Goal: Task Accomplishment & Management: Use online tool/utility

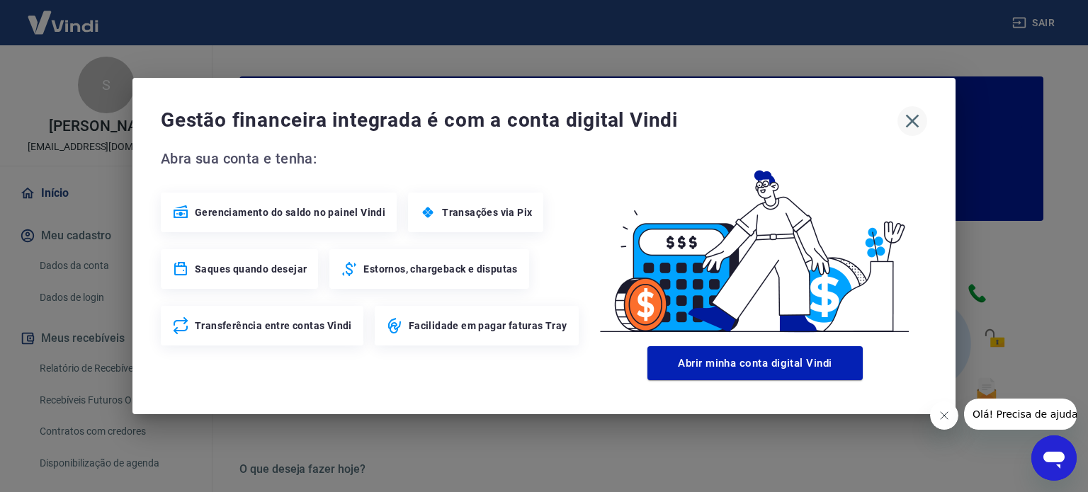
click at [916, 128] on icon "button" at bounding box center [912, 121] width 23 height 23
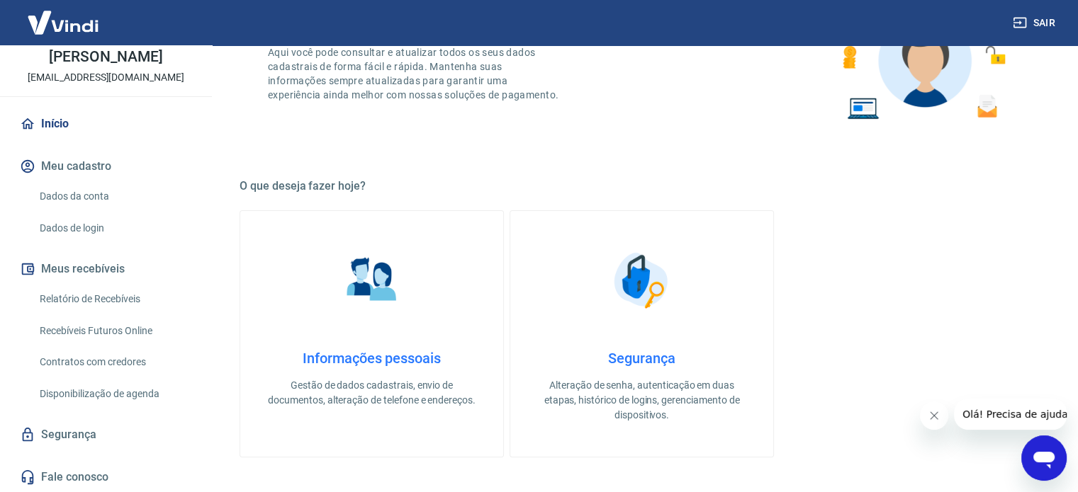
scroll to position [425, 0]
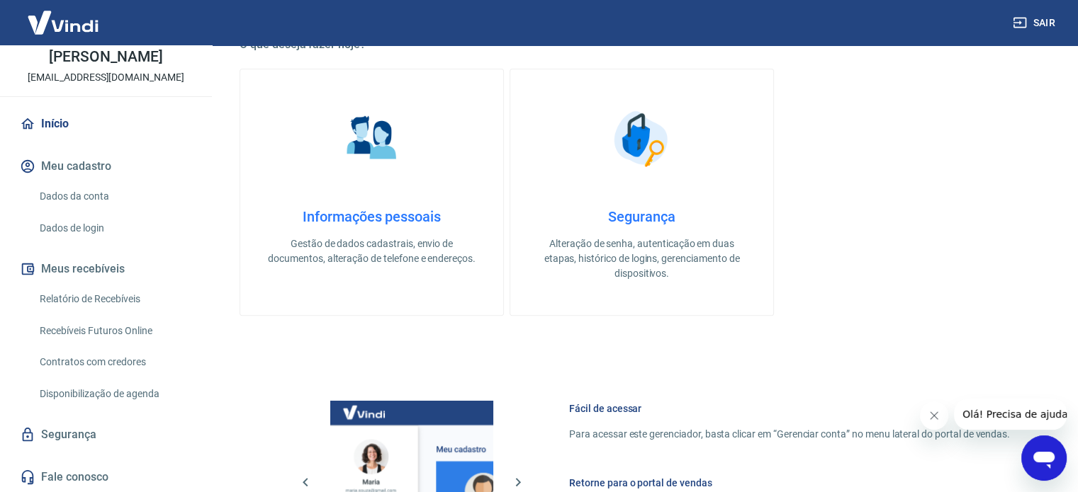
click at [103, 300] on link "Relatório de Recebíveis" at bounding box center [114, 299] width 161 height 29
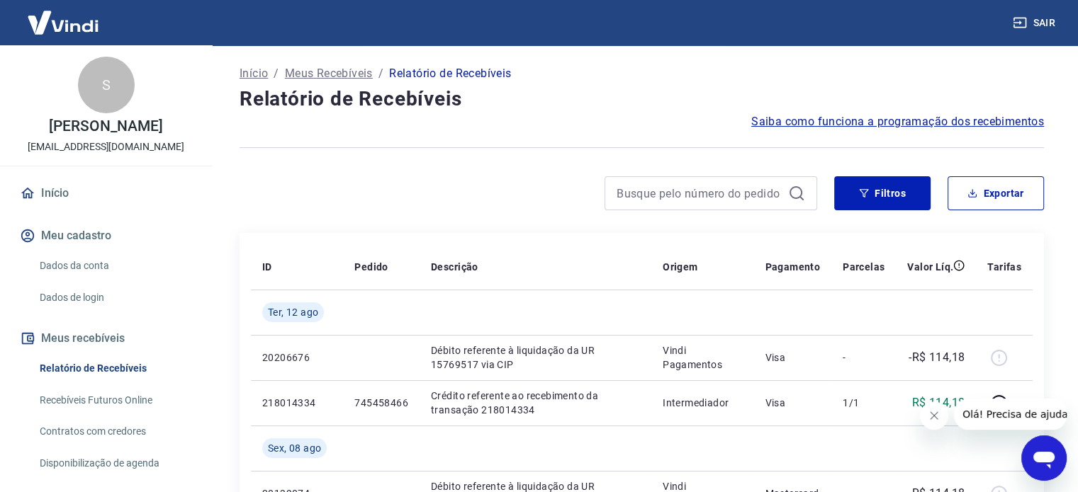
click at [247, 74] on p "Início" at bounding box center [253, 73] width 28 height 17
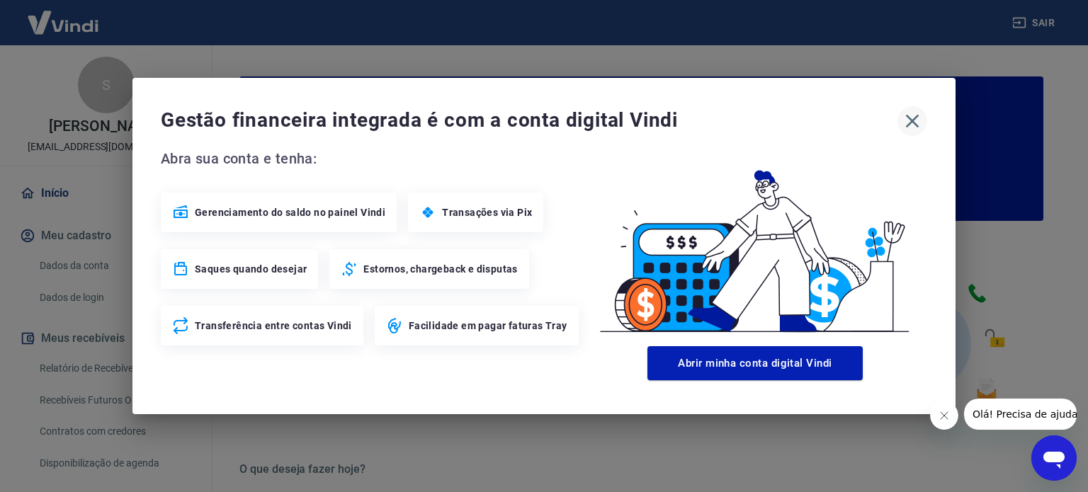
click at [913, 123] on icon "button" at bounding box center [912, 121] width 13 height 13
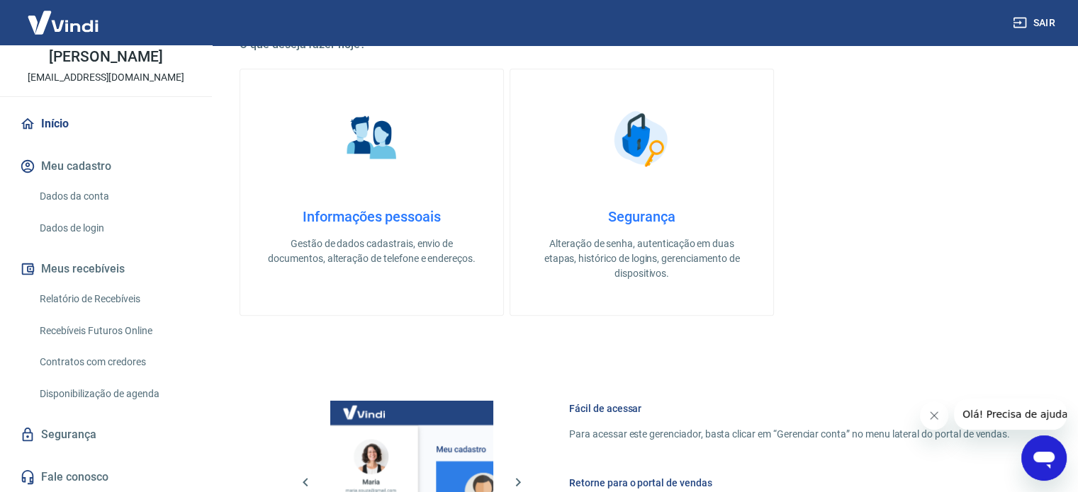
scroll to position [773, 0]
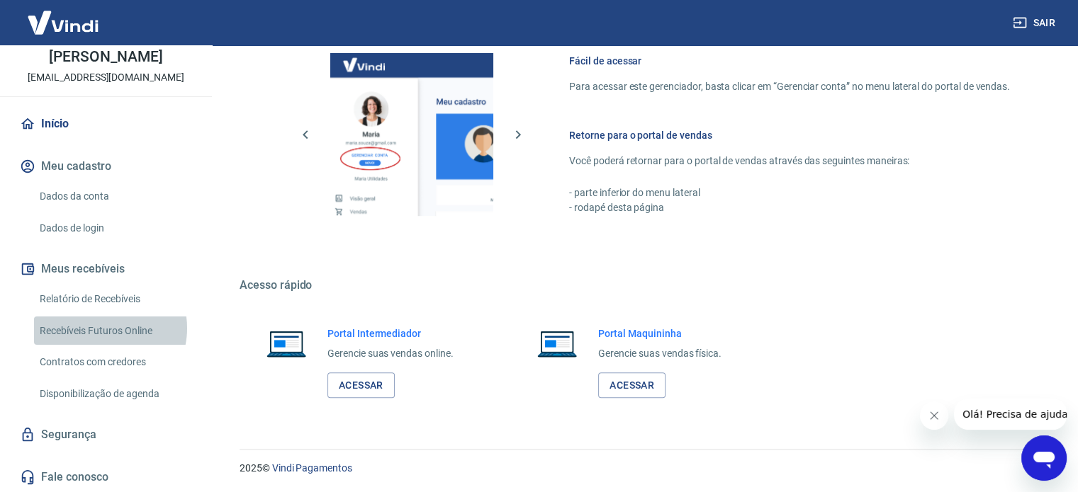
click at [101, 328] on link "Recebíveis Futuros Online" at bounding box center [114, 331] width 161 height 29
